Goal: Task Accomplishment & Management: Use online tool/utility

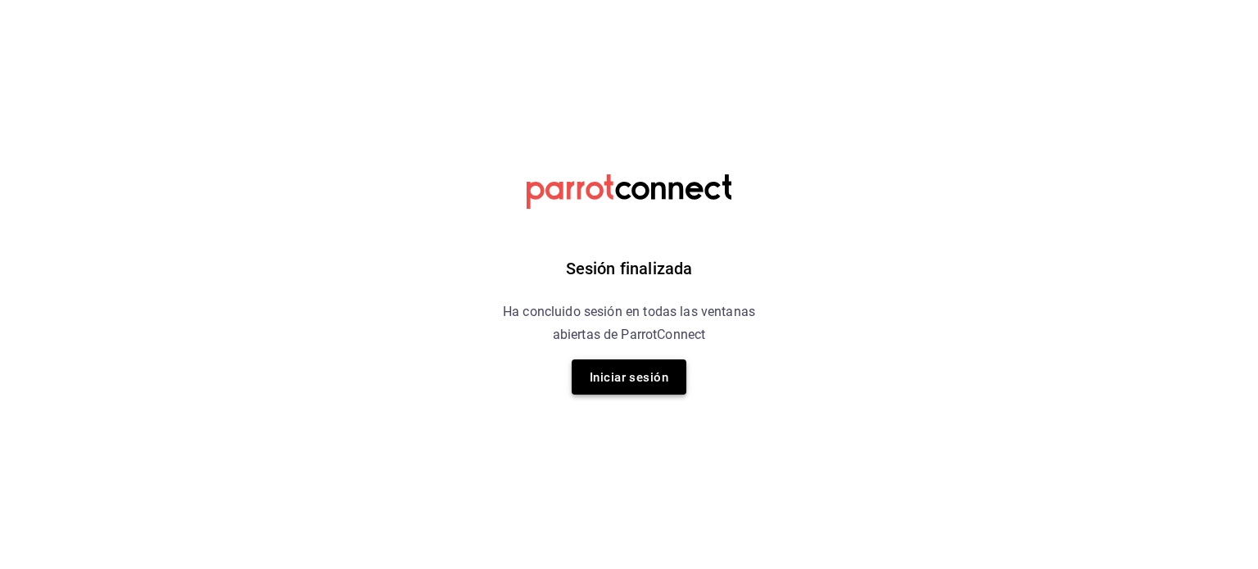
click at [593, 370] on font "Iniciar sesión" at bounding box center [629, 377] width 79 height 15
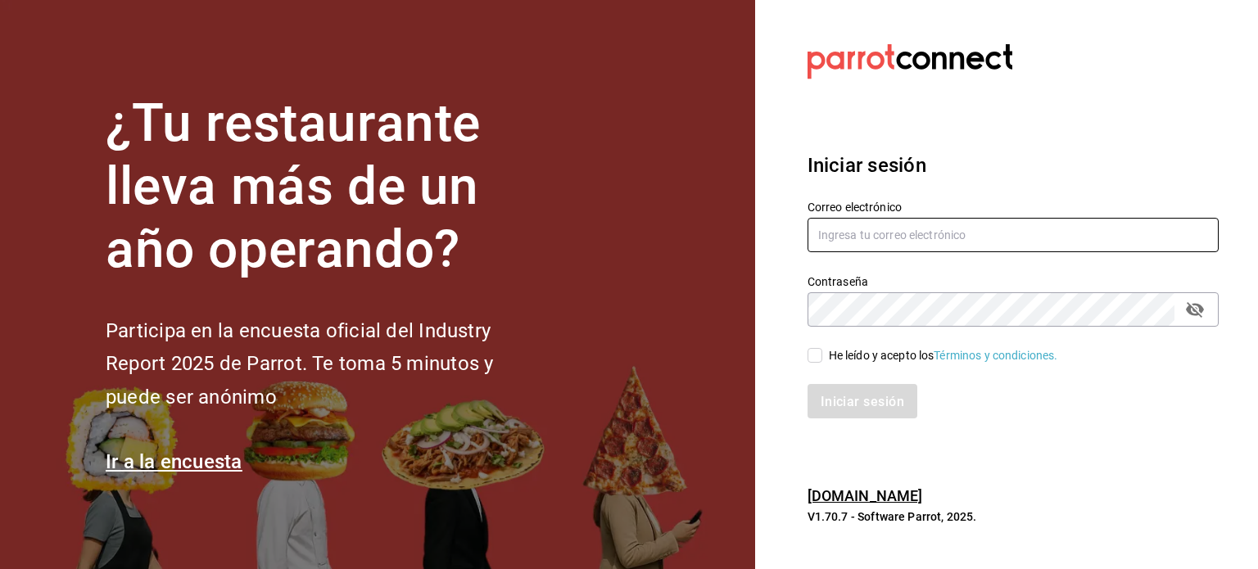
type input "[PERSON_NAME][EMAIL_ADDRESS][DOMAIN_NAME]"
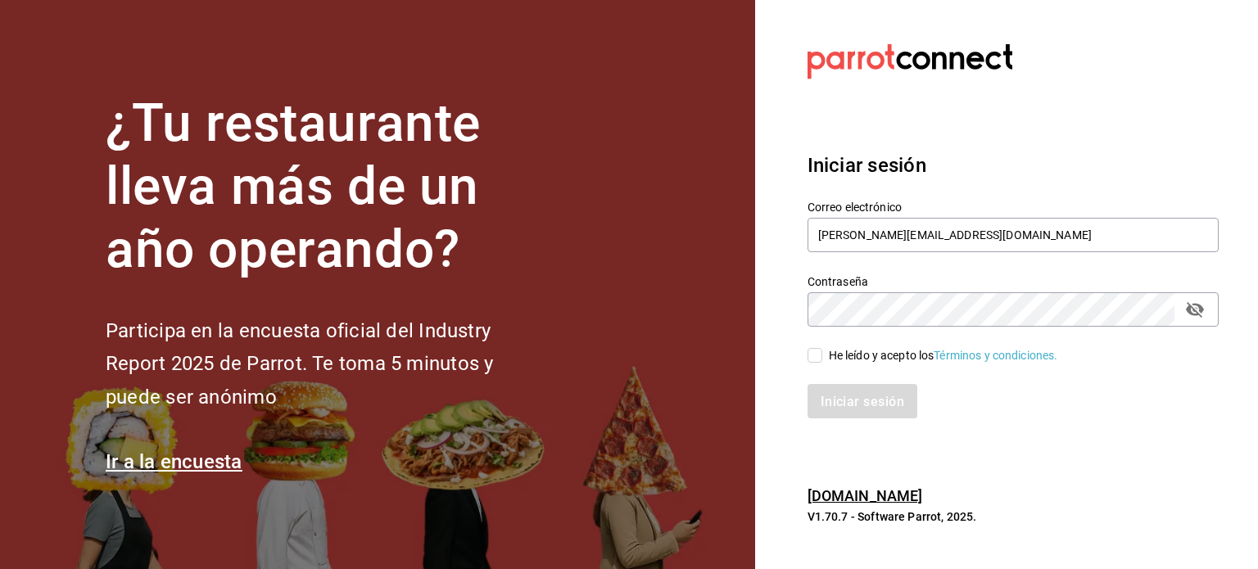
click at [813, 357] on input "He leído y acepto los Términos y condiciones." at bounding box center [815, 355] width 15 height 15
checkbox input "true"
click at [842, 410] on button "Iniciar sesión" at bounding box center [863, 401] width 111 height 34
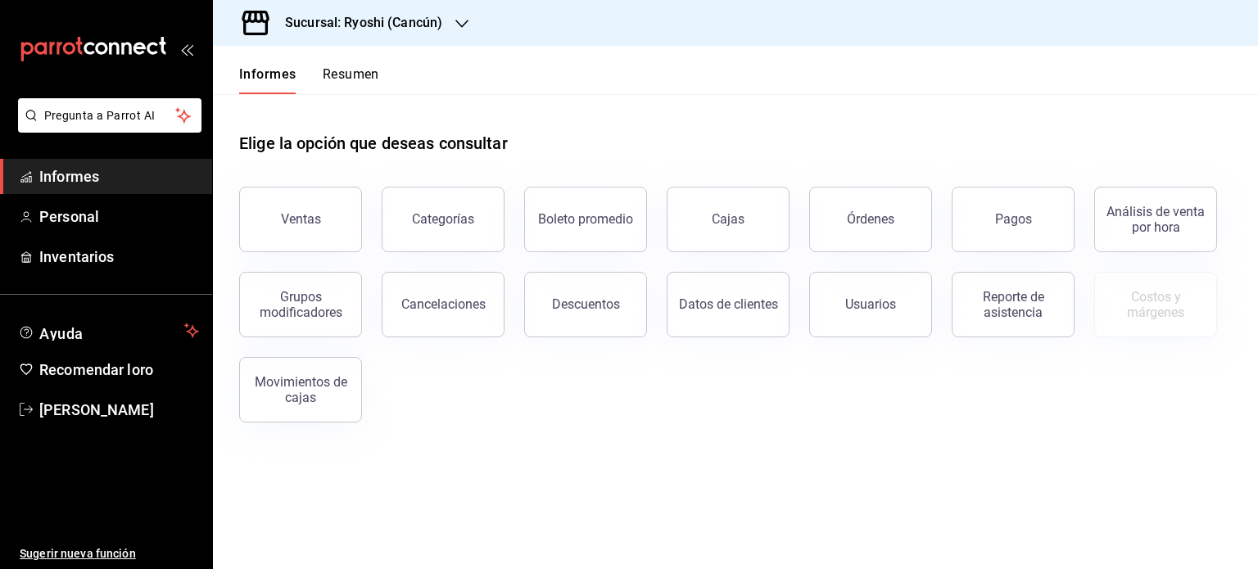
click at [432, 18] on font "Sucursal: Ryoshi (Cancún)" at bounding box center [363, 23] width 157 height 16
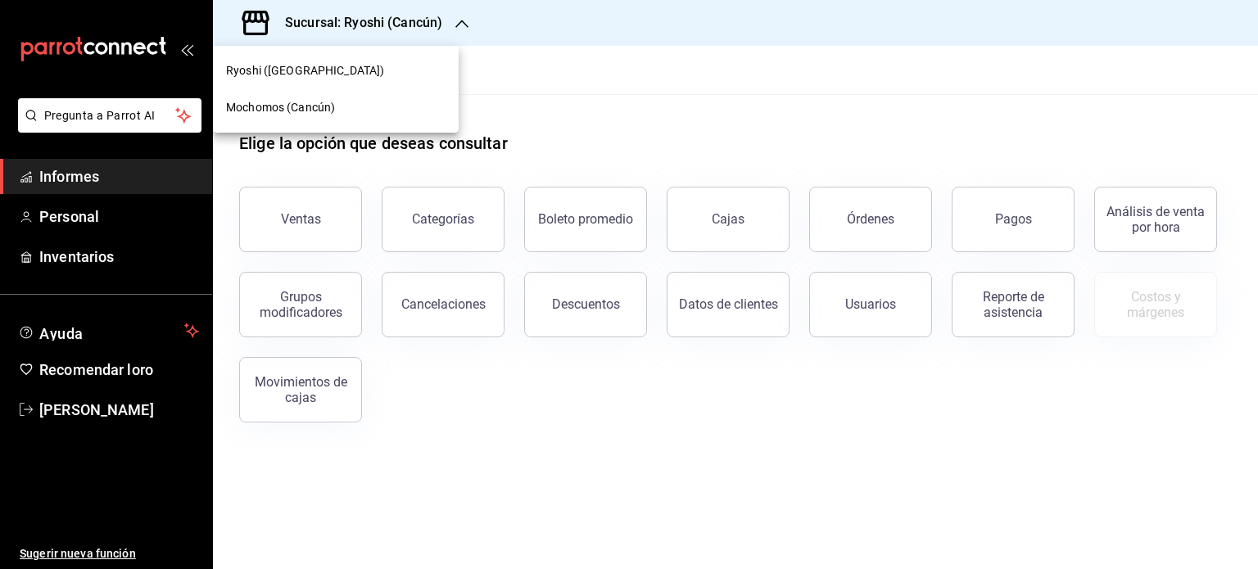
click at [372, 107] on div "Mochomos (Cancún)" at bounding box center [336, 107] width 220 height 17
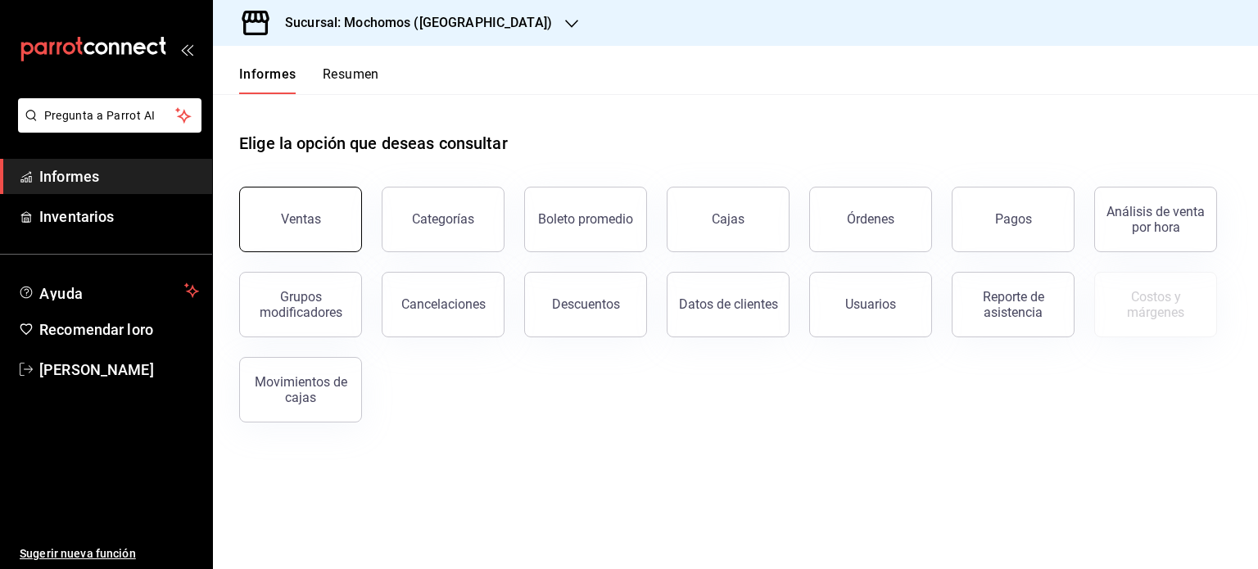
click at [322, 206] on button "Ventas" at bounding box center [300, 220] width 123 height 66
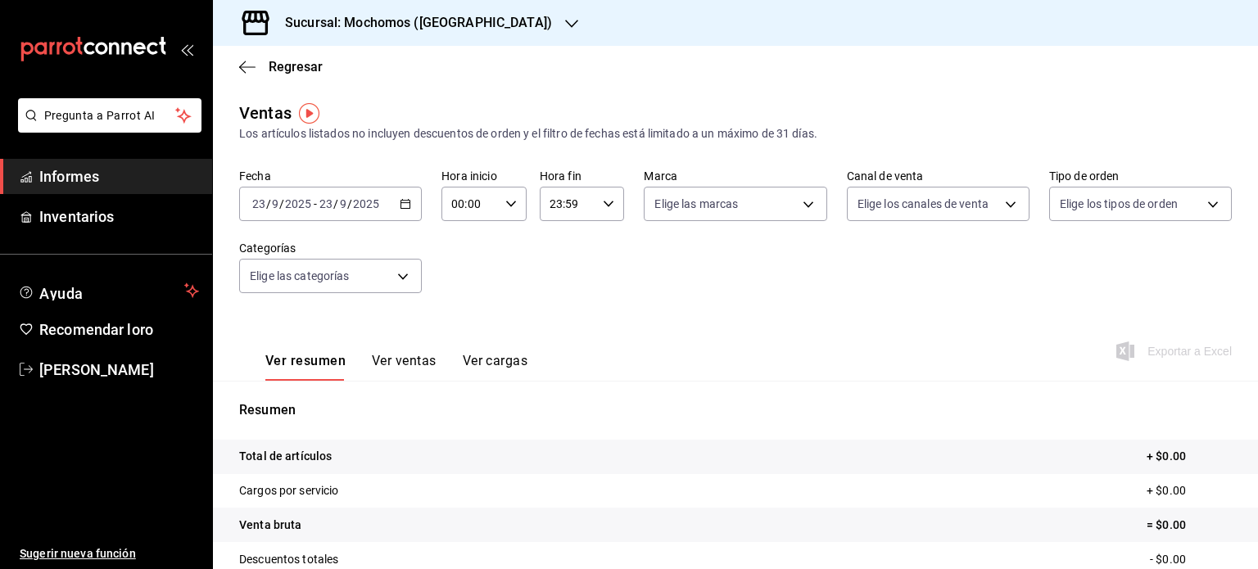
click at [402, 203] on icon "button" at bounding box center [405, 203] width 11 height 11
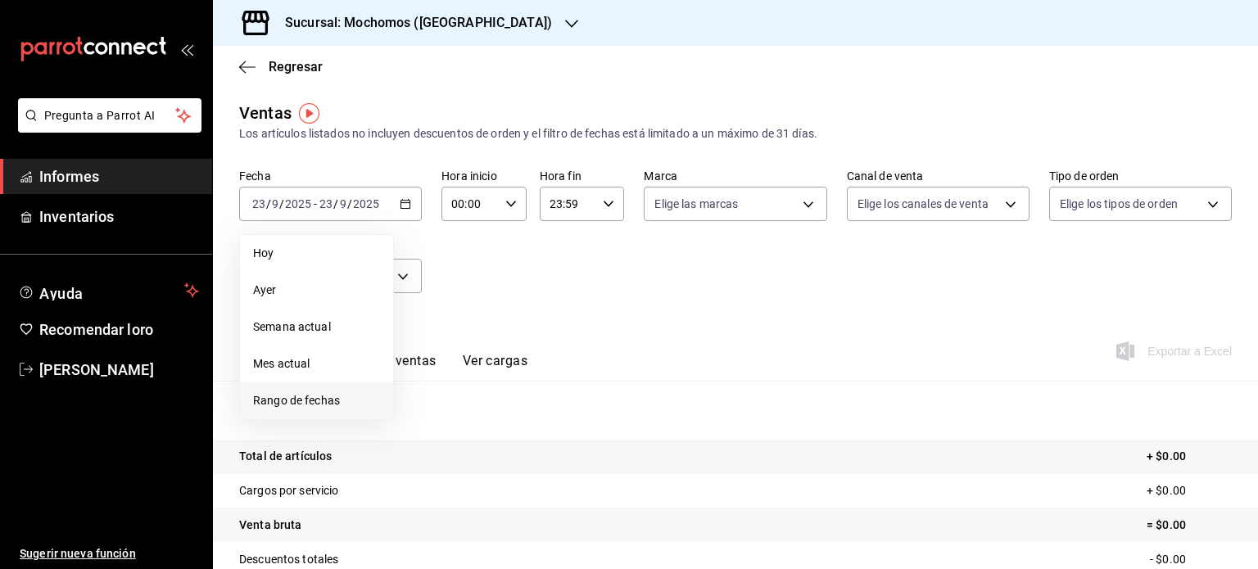
click at [333, 396] on font "Rango de fechas" at bounding box center [296, 400] width 87 height 13
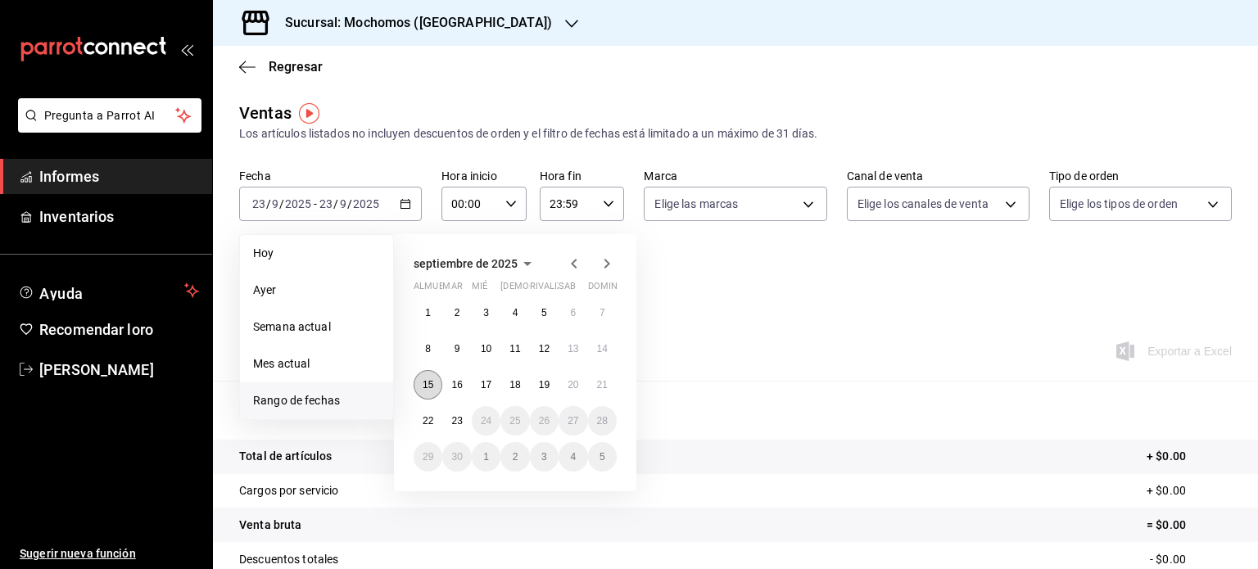
click at [425, 387] on font "15" at bounding box center [428, 384] width 11 height 11
click at [465, 417] on button "23" at bounding box center [456, 420] width 29 height 29
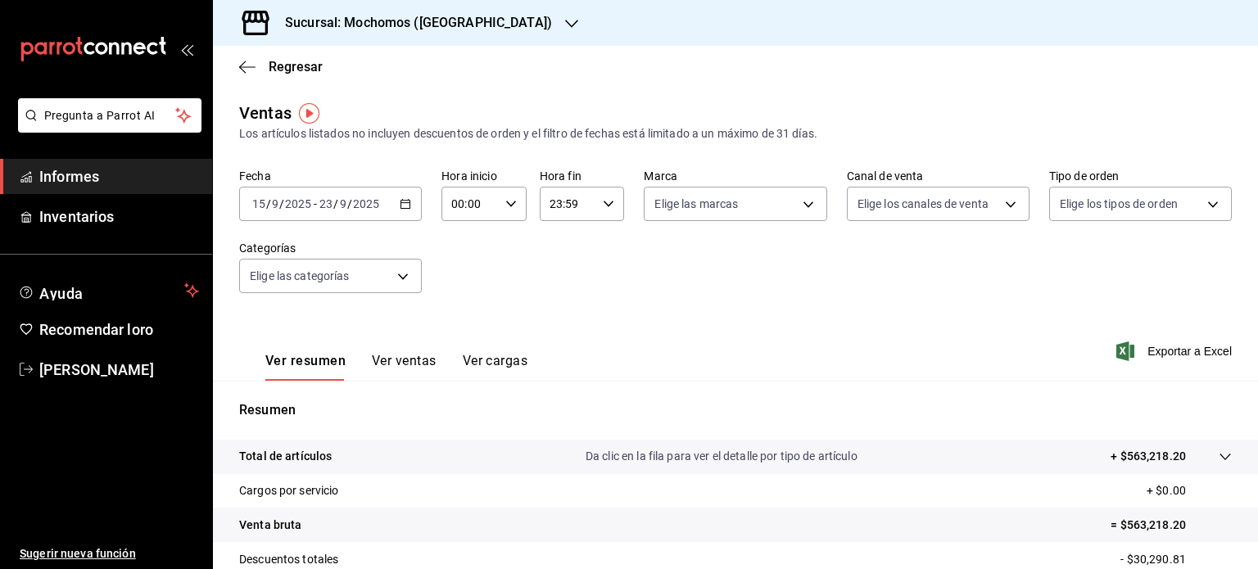
click at [832, 356] on div "Ver resumen Ver ventas Ver cargas Exportar a Excel" at bounding box center [735, 347] width 1045 height 68
click at [1160, 356] on font "Exportar a Excel" at bounding box center [1190, 351] width 84 height 13
click at [383, 26] on font "Sucursal: Mochomos (Cancún)" at bounding box center [418, 23] width 267 height 16
click at [363, 54] on div "Ryoshi (Cancún)" at bounding box center [336, 70] width 246 height 37
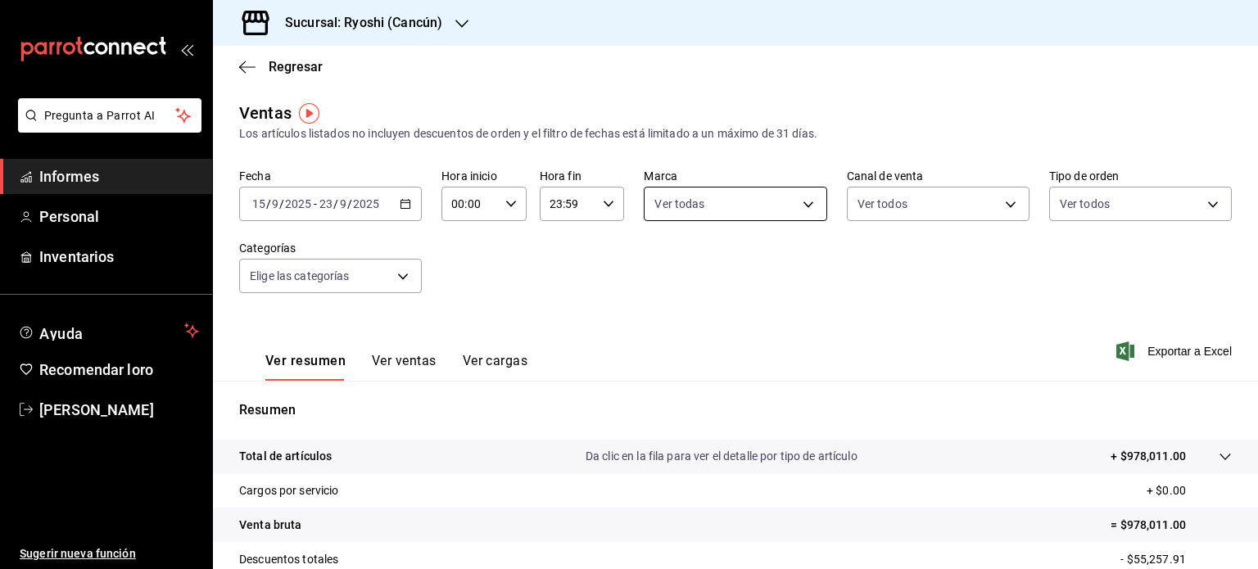
click at [760, 207] on body "Pregunta a Parrot AI Informes Personal Inventarios Ayuda Recomendar loro Omar A…" at bounding box center [629, 284] width 1258 height 569
click at [748, 252] on li "Ver todas" at bounding box center [744, 266] width 209 height 48
type input "26ca50e5-a845-484f-a54e-8a4432b79f59,e80bf875-3c9c-4ad9-8c6a-14c8262011fc"
checkbox input "true"
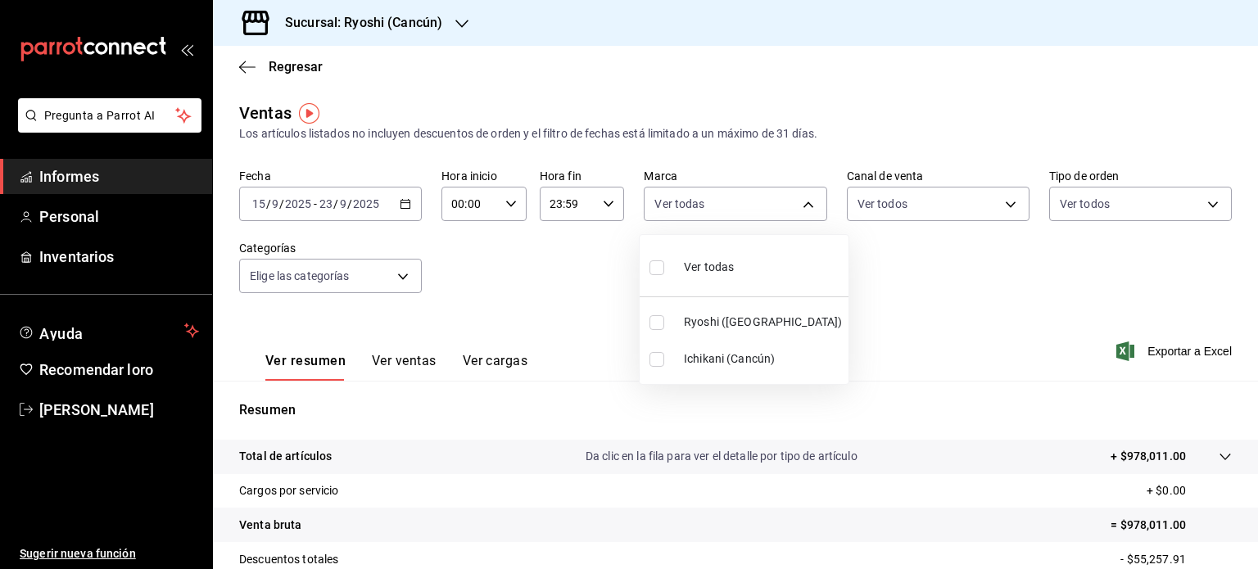
checkbox input "true"
click at [864, 304] on div at bounding box center [629, 284] width 1258 height 569
click at [1155, 347] on font "Exportar a Excel" at bounding box center [1190, 351] width 84 height 13
